Goal: Task Accomplishment & Management: Use online tool/utility

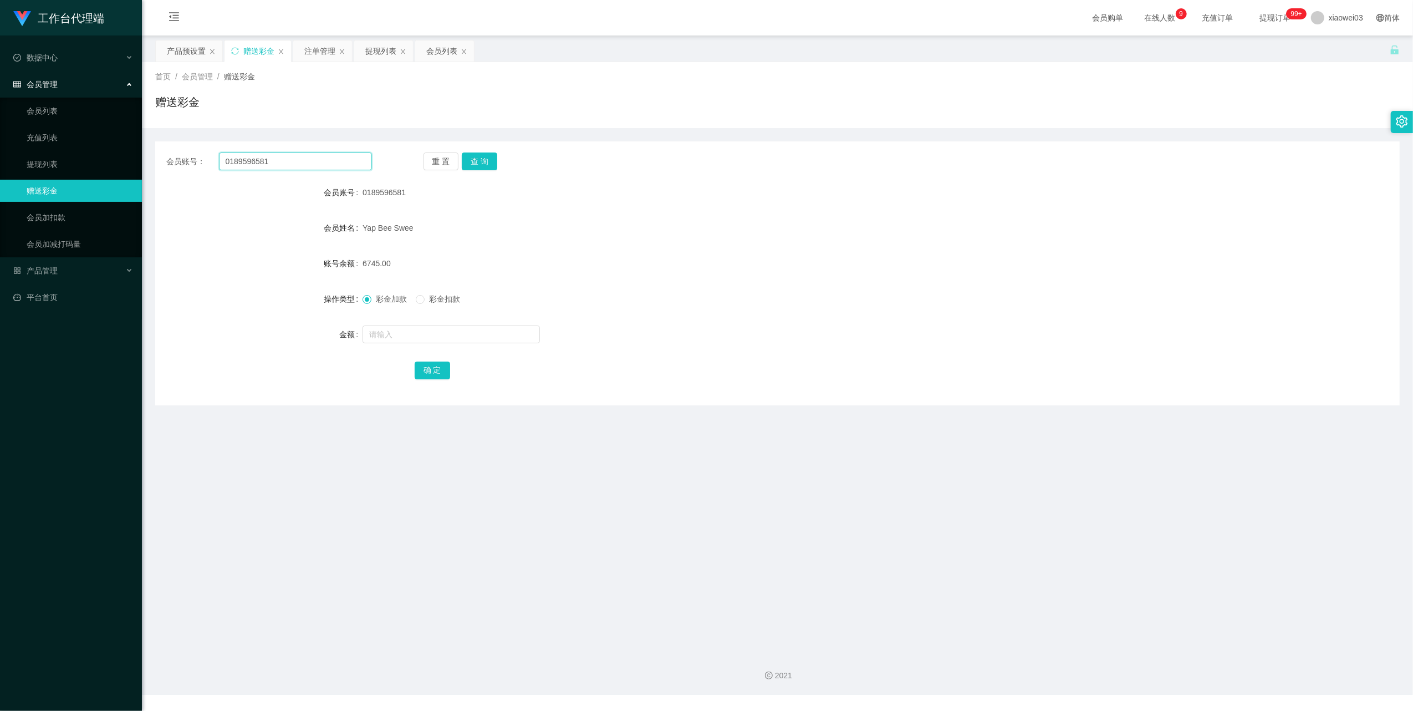
click at [333, 161] on input "0189596581" at bounding box center [295, 161] width 153 height 18
paste input "winnie66"
type input "winnie66"
click at [488, 160] on button "查 询" at bounding box center [479, 161] width 35 height 18
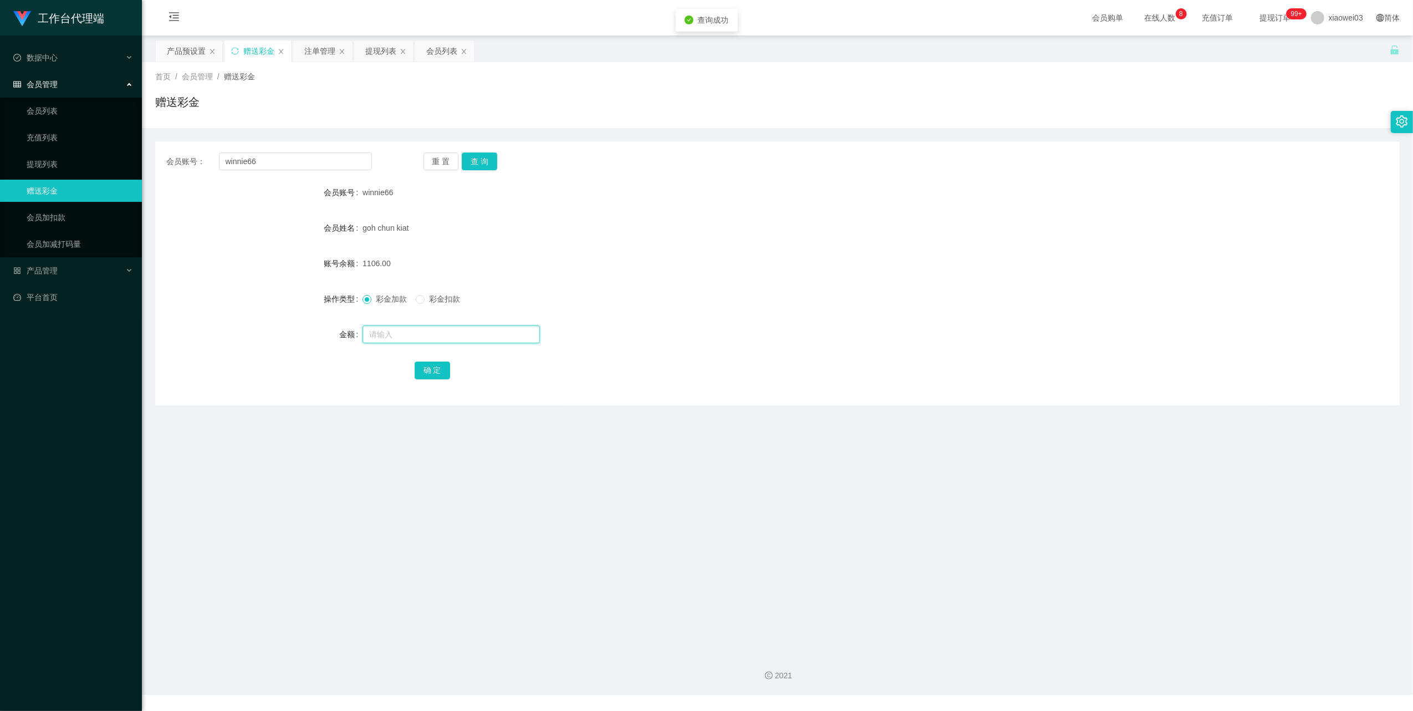
click at [420, 337] on input "text" at bounding box center [450, 334] width 177 height 18
type input "28"
click at [416, 366] on button "确 定" at bounding box center [432, 370] width 35 height 18
click at [755, 304] on div "彩金加款 彩金扣款" at bounding box center [725, 299] width 726 height 22
click at [358, 171] on div "会员账号： winnie66 重 置 查 询 会员账号 winnie66 会员姓名 [PERSON_NAME] kiat 账号余额 1134.00 操作类型 …" at bounding box center [777, 273] width 1244 height 264
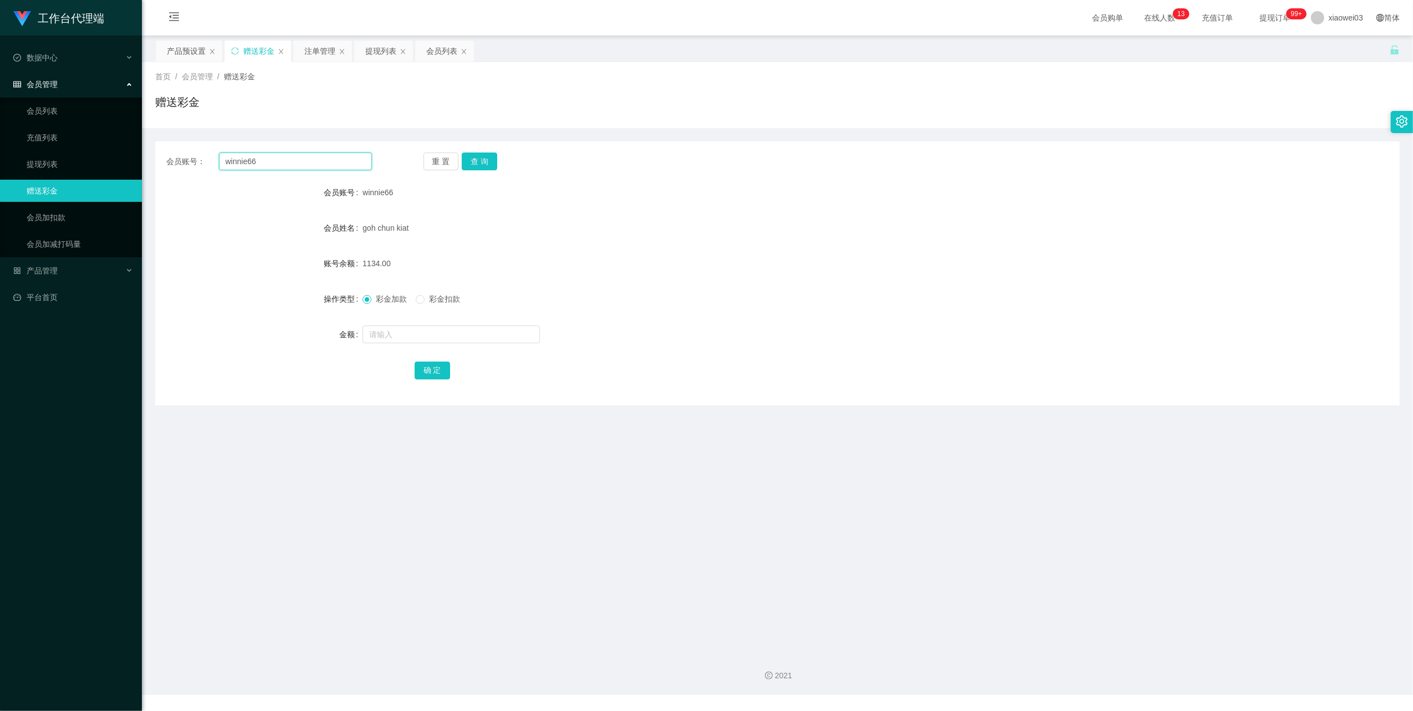
click at [355, 168] on input "winnie66" at bounding box center [295, 161] width 153 height 18
paste input "0189596581"
type input "0189596581"
click at [482, 164] on button "查 询" at bounding box center [479, 161] width 35 height 18
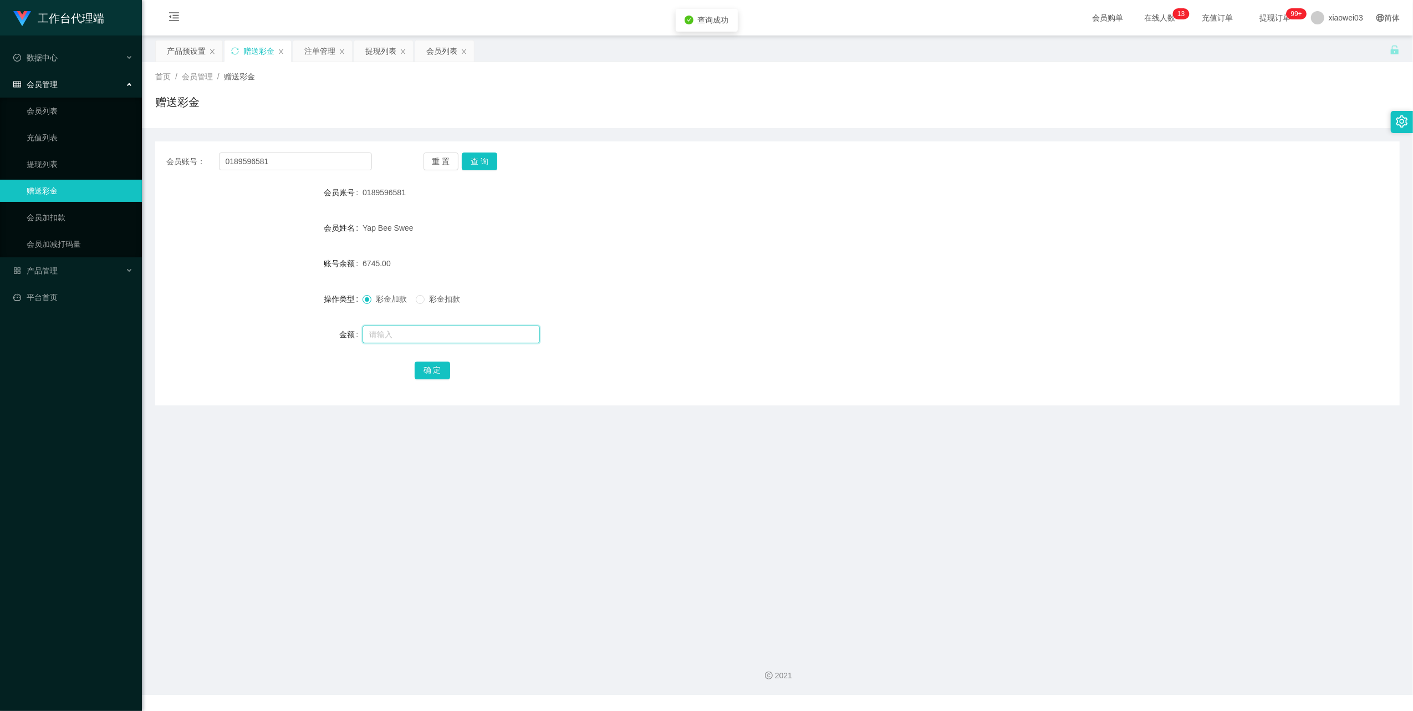
click at [395, 331] on input "text" at bounding box center [450, 334] width 177 height 18
type input "45"
click at [417, 365] on button "确 定" at bounding box center [432, 370] width 35 height 18
click at [870, 280] on form "会员账号 0189596581 会员姓名 Yap Bee Swee 账号余额 6790.00 操作类型 彩金加款 彩金扣款 金额 确 定" at bounding box center [777, 281] width 1244 height 200
